Goal: Information Seeking & Learning: Compare options

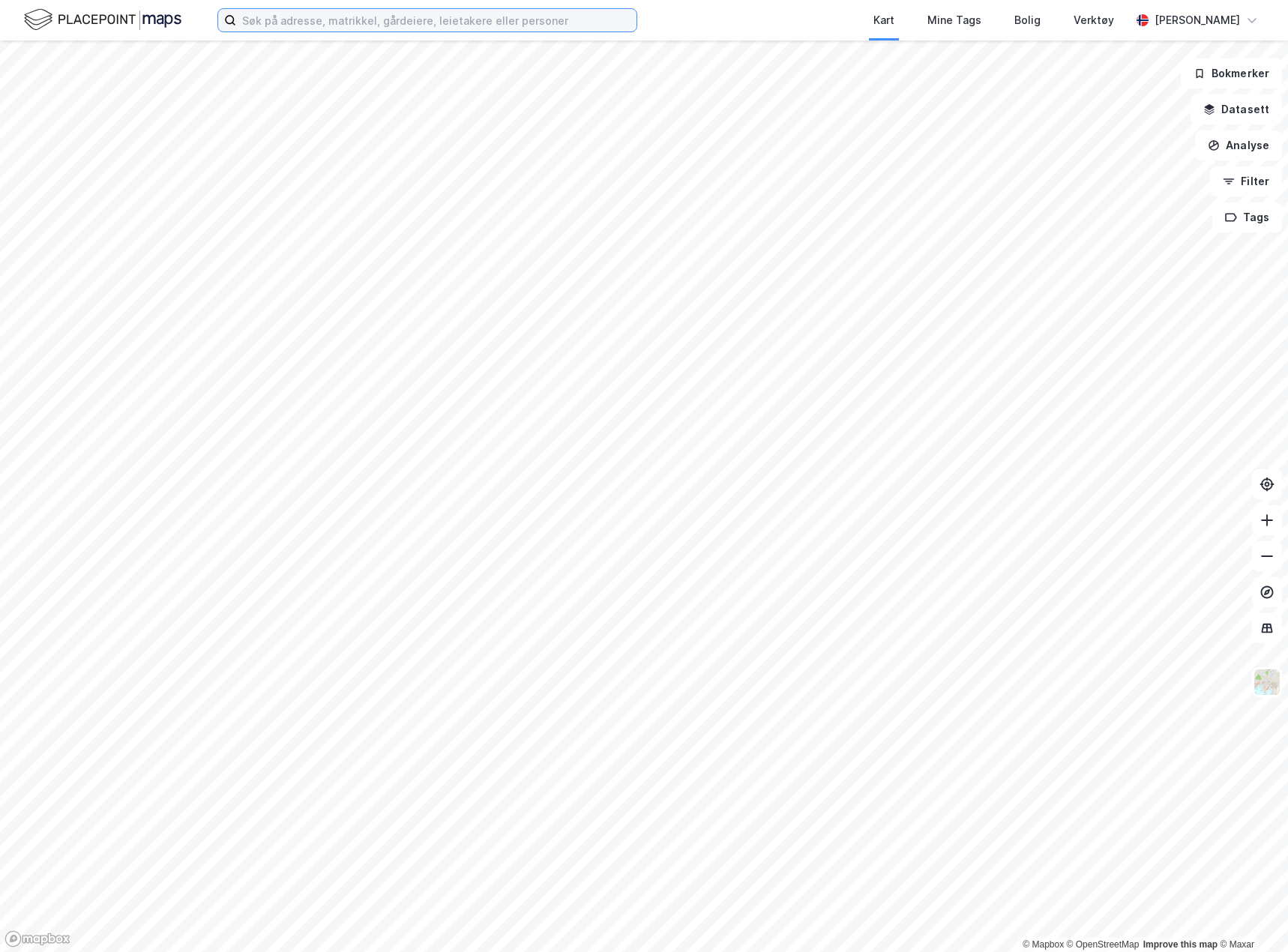
click at [294, 21] on input at bounding box center [437, 20] width 401 height 22
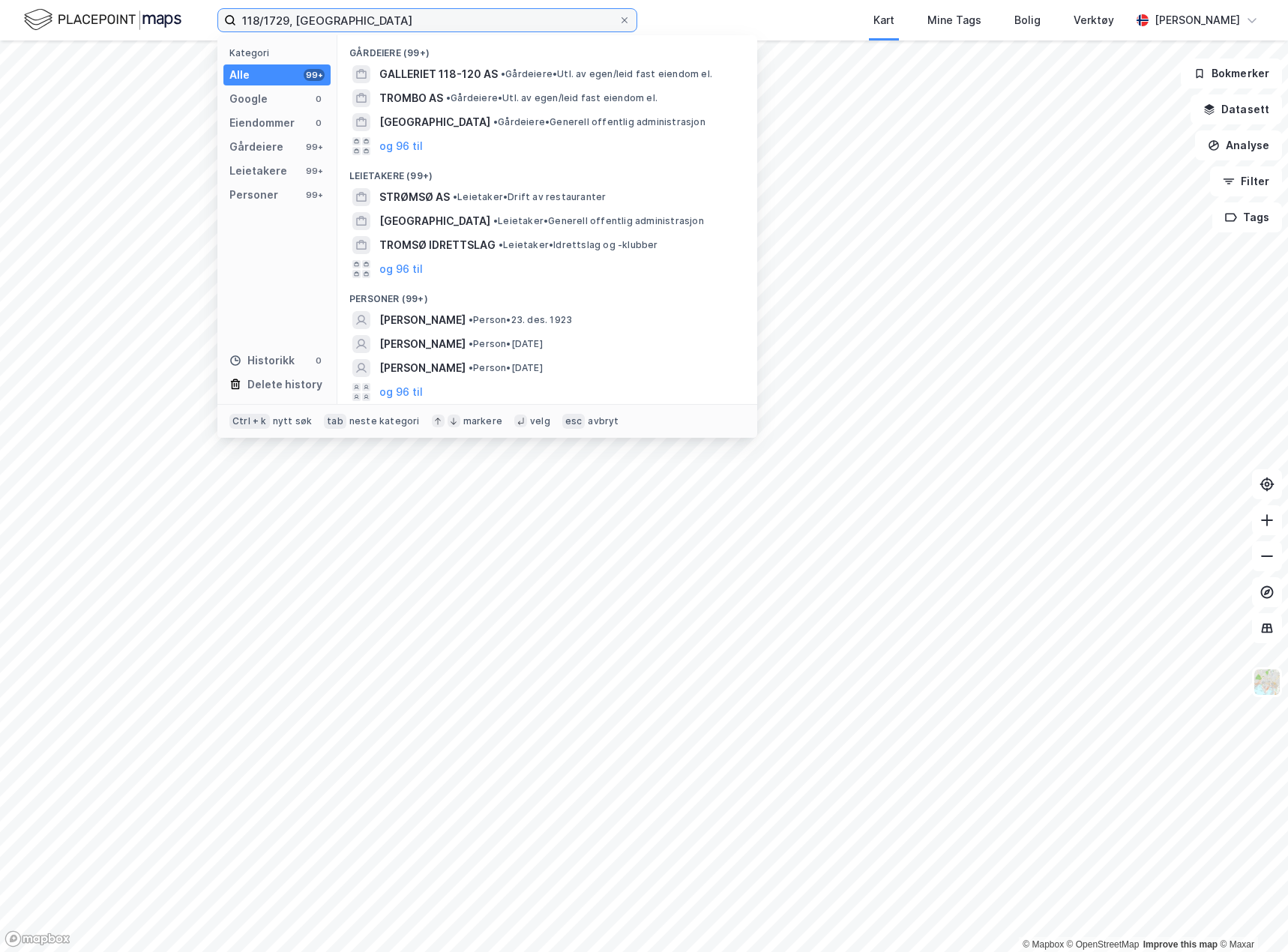
type input "118/1729, [GEOGRAPHIC_DATA]"
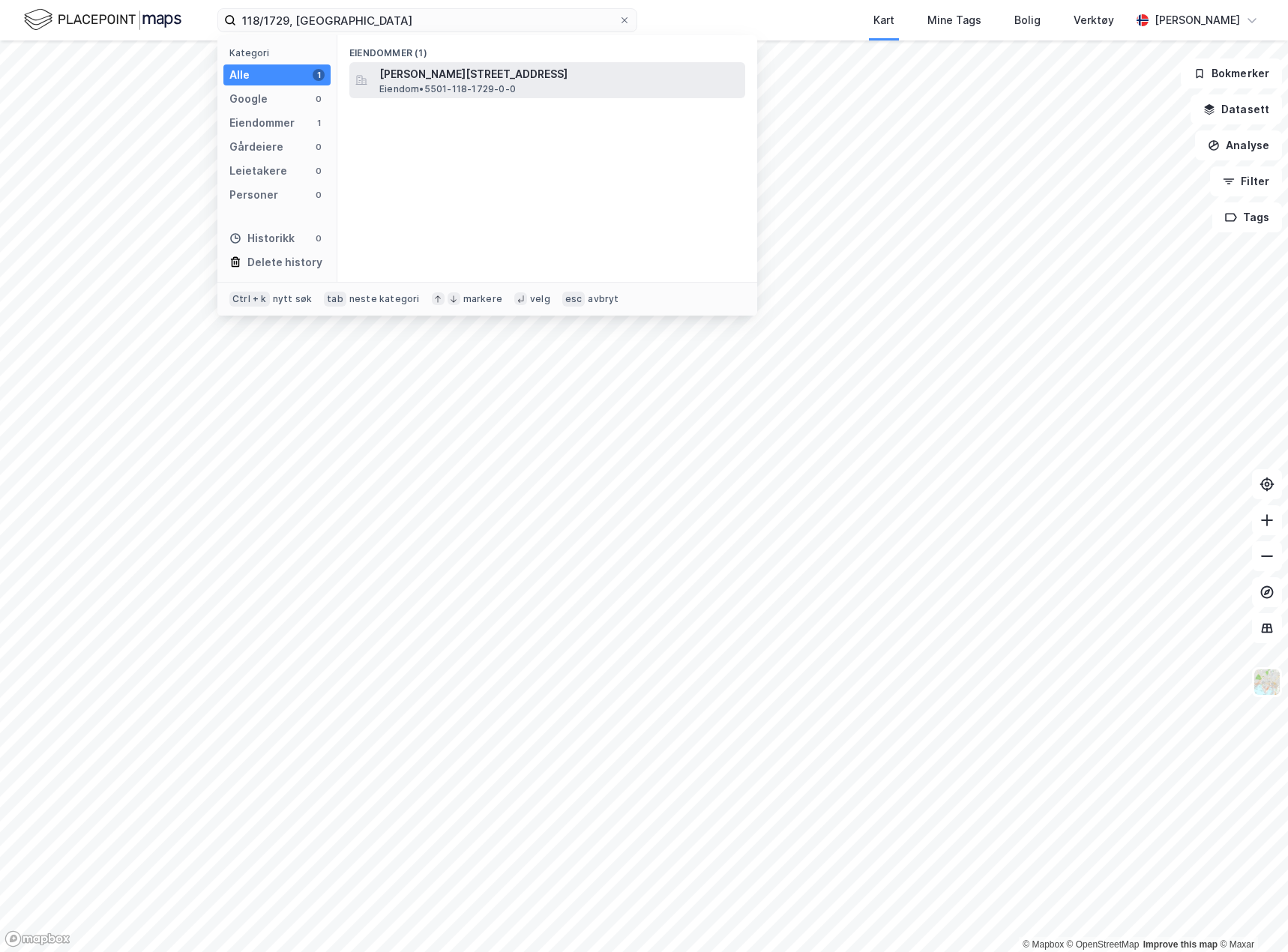
click at [438, 90] on span "Eiendom • 5501-118-1729-0-0" at bounding box center [447, 89] width 137 height 12
